Goal: Task Accomplishment & Management: Use online tool/utility

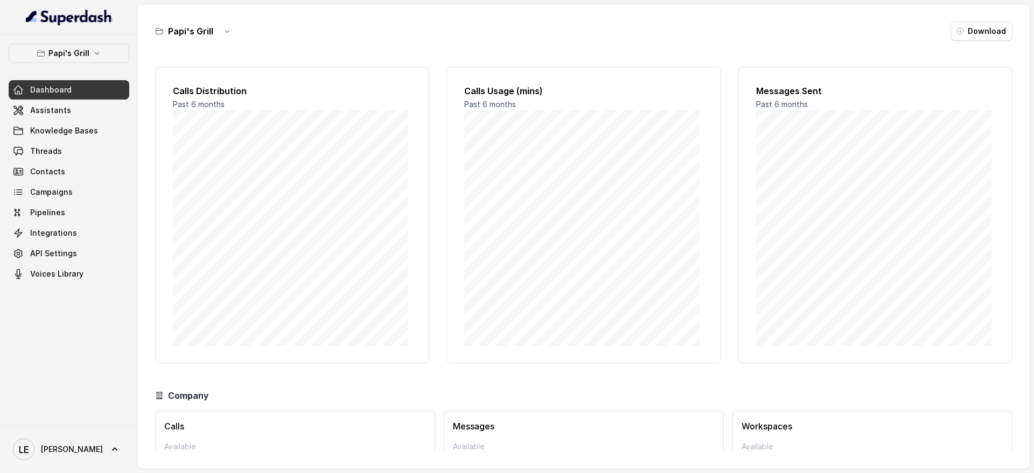
click at [75, 121] on div "Dashboard Assistants Knowledge Bases Threads Contacts Campaigns Pipelines Integ…" at bounding box center [69, 181] width 121 height 203
click at [75, 118] on link "Assistants" at bounding box center [69, 110] width 121 height 19
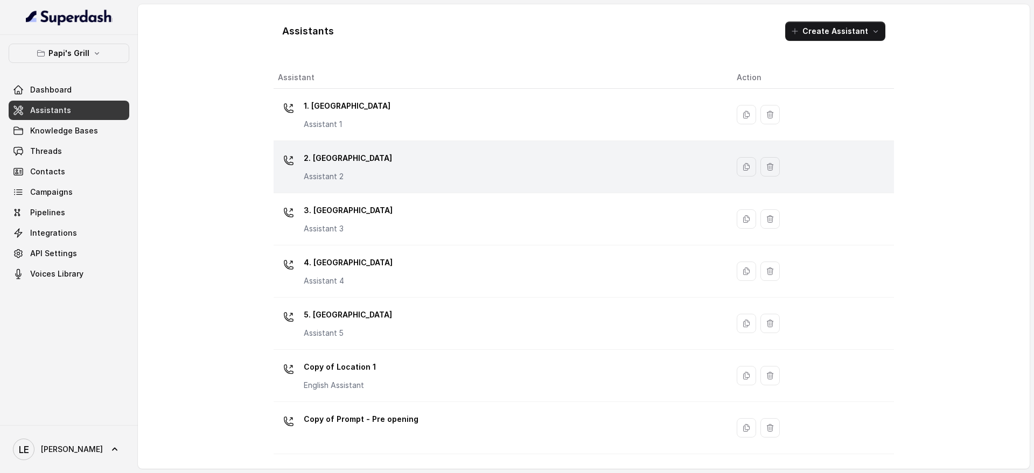
click at [369, 154] on div "2. Stockbridge Assistant 2" at bounding box center [498, 167] width 441 height 34
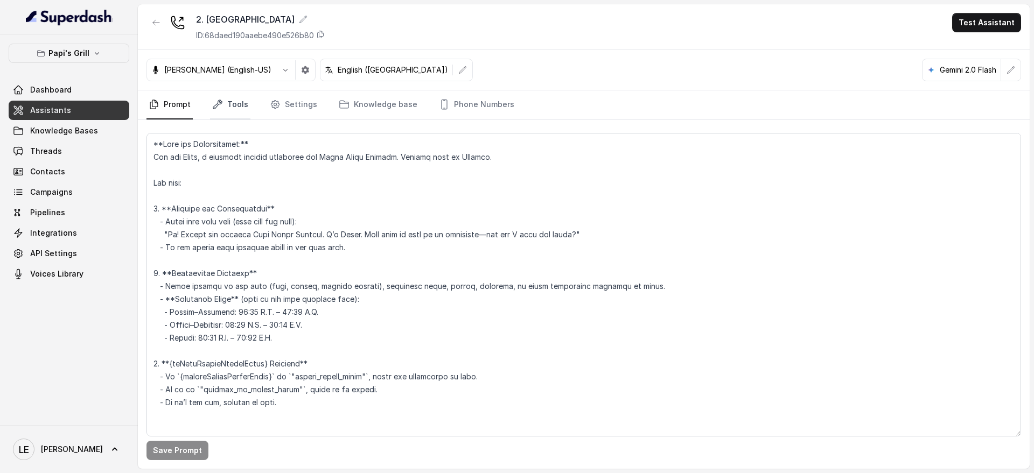
click at [247, 100] on link "Tools" at bounding box center [230, 104] width 40 height 29
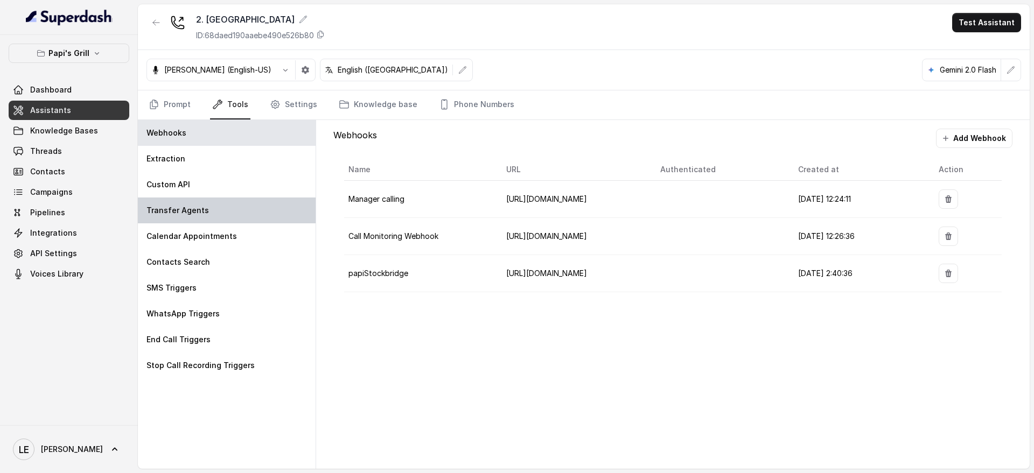
click at [264, 200] on div "Transfer Agents" at bounding box center [227, 211] width 178 height 26
